Goal: Information Seeking & Learning: Learn about a topic

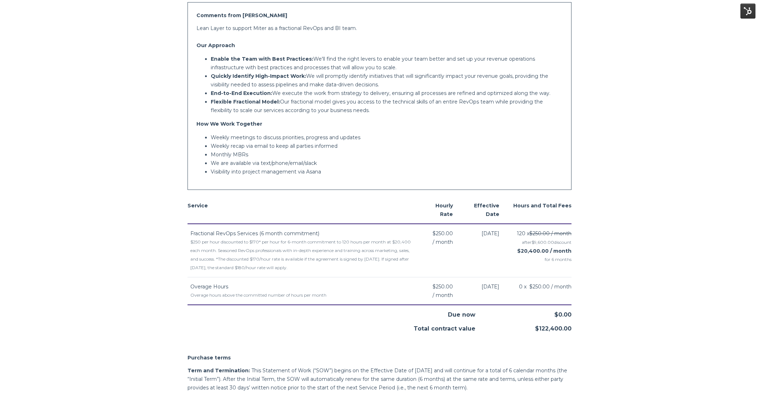
scroll to position [198, 0]
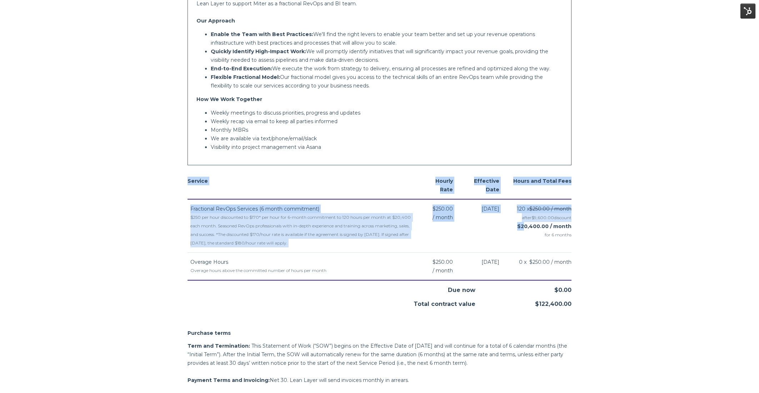
drag, startPoint x: 523, startPoint y: 226, endPoint x: 576, endPoint y: 230, distance: 53.0
click at [576, 230] on div "Service Hourly Rate Effective Date Hours and Total Fees Fractional RevOps Servi…" at bounding box center [379, 236] width 395 height 143
click at [583, 226] on body "Miter Fractional Revenue Operations (6-month commitment) Miter [STREET_ADDRESS]…" at bounding box center [379, 317] width 759 height 1031
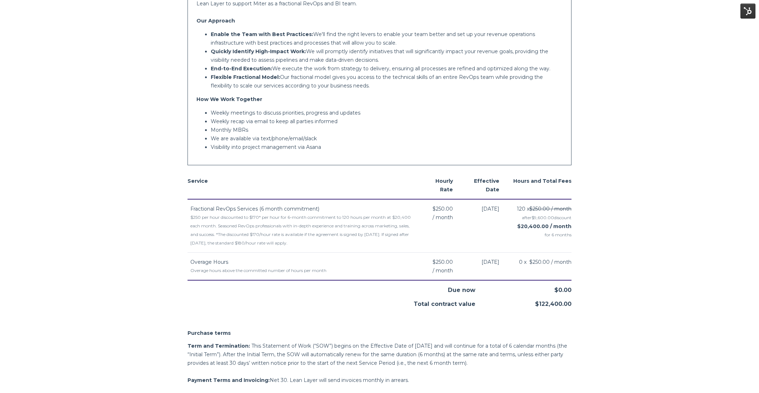
click at [310, 167] on div "Service Hourly Rate Effective Date Hours and Total Fees Fractional RevOps Servi…" at bounding box center [379, 236] width 395 height 143
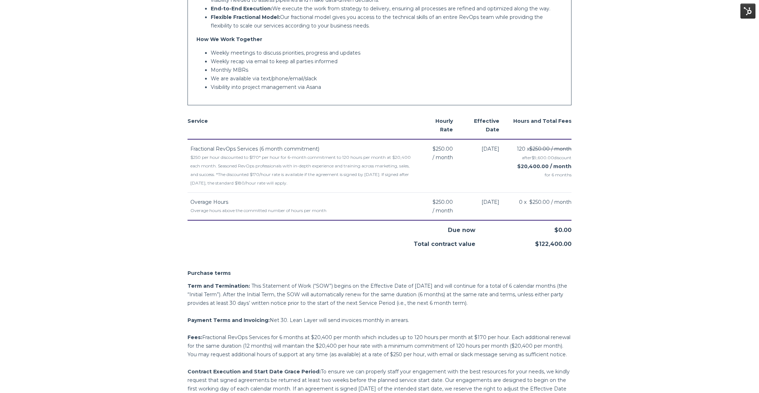
scroll to position [259, 0]
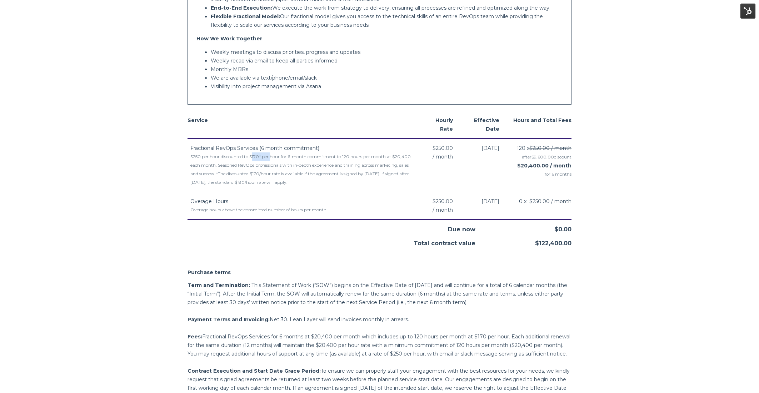
drag, startPoint x: 254, startPoint y: 157, endPoint x: 347, endPoint y: 151, distance: 93.4
click at [274, 156] on div "$250 per hour discounted to $170* per hour for 6-month commitment to 120 hours …" at bounding box center [304, 169] width 228 height 34
drag, startPoint x: 341, startPoint y: 154, endPoint x: 390, endPoint y: 157, distance: 48.7
click at [390, 157] on div "$250 per hour discounted to $170* per hour for 6-month commitment to 120 hours …" at bounding box center [304, 169] width 228 height 34
drag, startPoint x: 237, startPoint y: 171, endPoint x: 369, endPoint y: 186, distance: 133.0
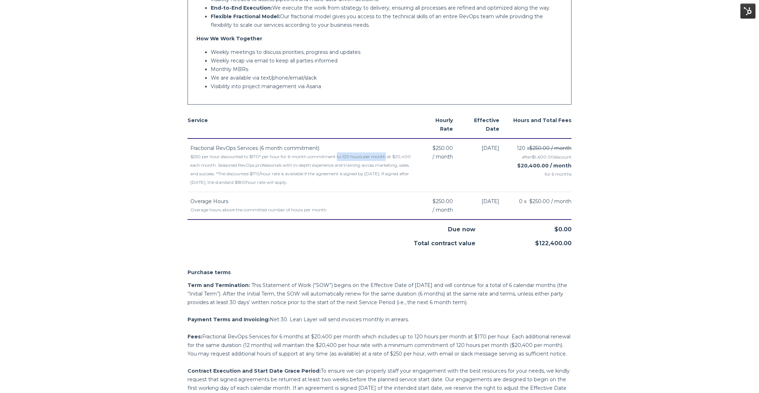
click at [369, 186] on div "$250 per hour discounted to $170* per hour for 6-month commitment to 120 hours …" at bounding box center [304, 169] width 228 height 34
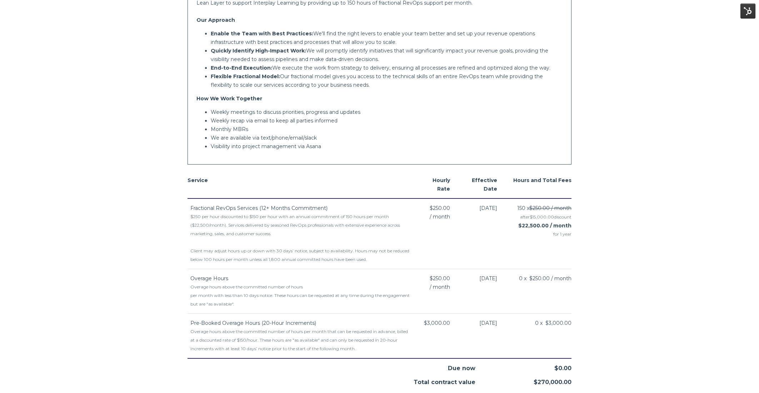
scroll to position [201, 0]
drag, startPoint x: 496, startPoint y: 206, endPoint x: 441, endPoint y: 206, distance: 55.0
click at [441, 206] on tr "Fractional RevOps Services (12+ Months Commitment) $250 per hour discounted to …" at bounding box center [379, 231] width 384 height 71
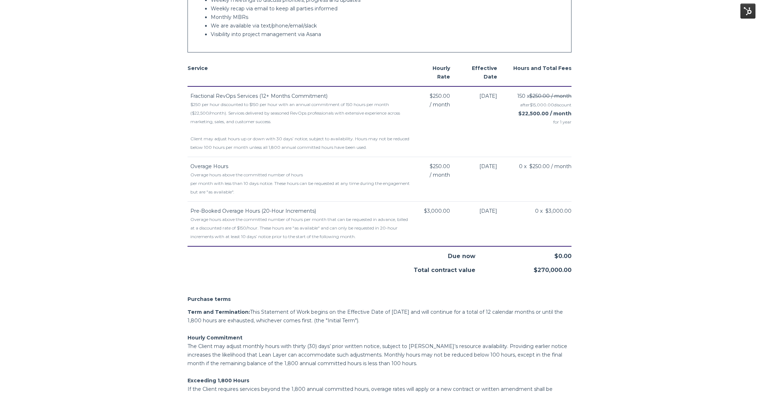
scroll to position [312, 0]
